Goal: Navigation & Orientation: Understand site structure

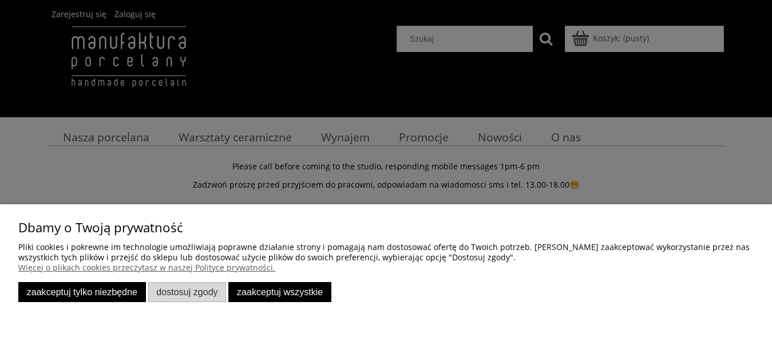
click at [67, 296] on button "Zaakceptuj tylko niezbędne" at bounding box center [82, 292] width 128 height 20
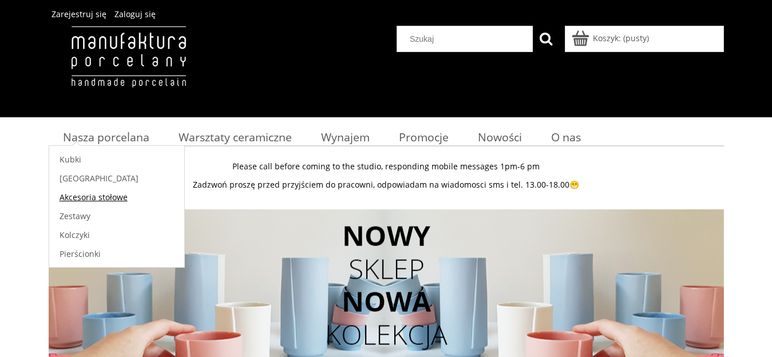
click at [86, 196] on span "Akcesoria stołowe" at bounding box center [93, 197] width 68 height 11
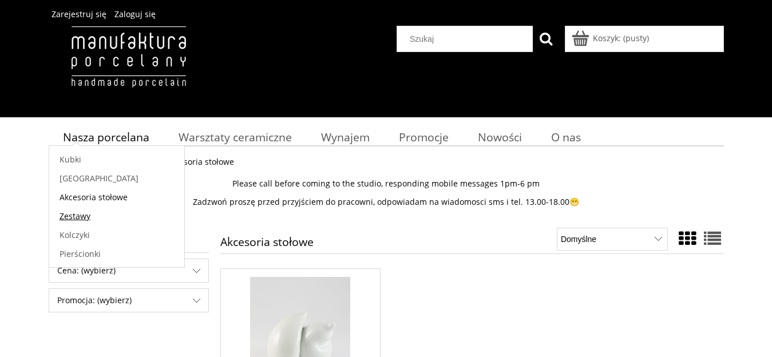
click at [84, 217] on span "Zestawy" at bounding box center [74, 215] width 31 height 11
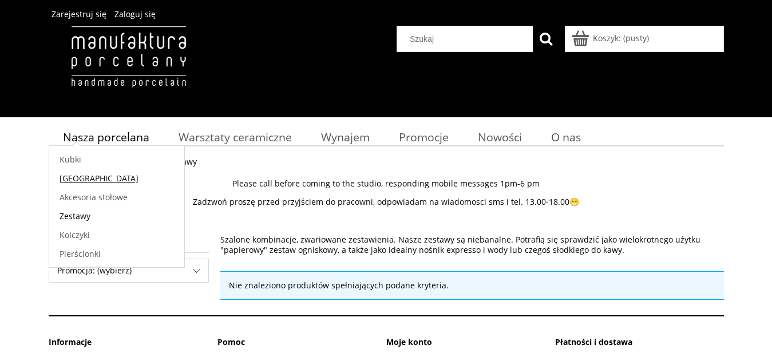
click at [69, 177] on span "[GEOGRAPHIC_DATA]" at bounding box center [98, 178] width 79 height 11
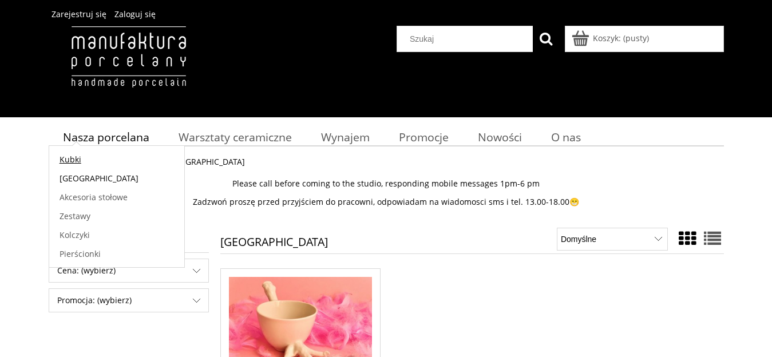
click at [74, 160] on span "Kubki" at bounding box center [70, 159] width 22 height 11
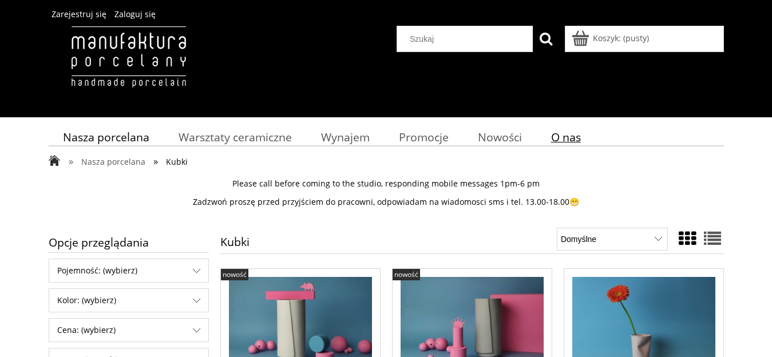
click at [574, 136] on span "O nas" at bounding box center [566, 136] width 30 height 15
